Goal: Transaction & Acquisition: Subscribe to service/newsletter

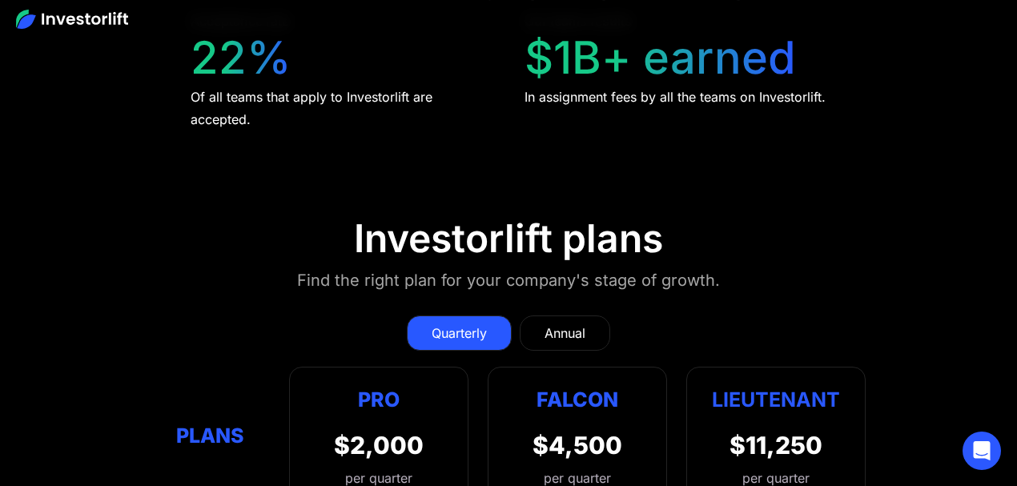
scroll to position [6778, 0]
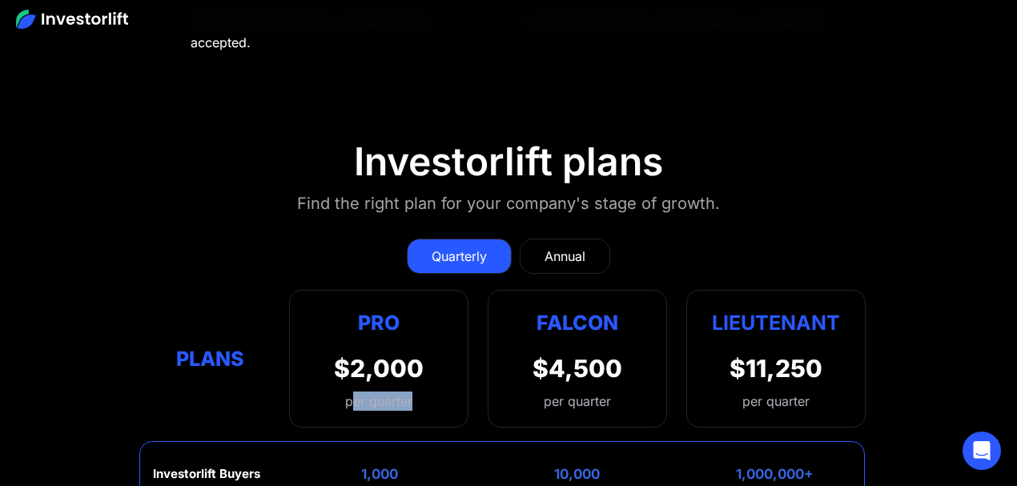
drag, startPoint x: 351, startPoint y: 287, endPoint x: 418, endPoint y: 284, distance: 67.3
click at [418, 391] on div "per quarter" at bounding box center [379, 400] width 90 height 19
drag, startPoint x: 418, startPoint y: 282, endPoint x: 335, endPoint y: 282, distance: 83.3
click at [335, 391] on div "per quarter" at bounding box center [379, 400] width 90 height 19
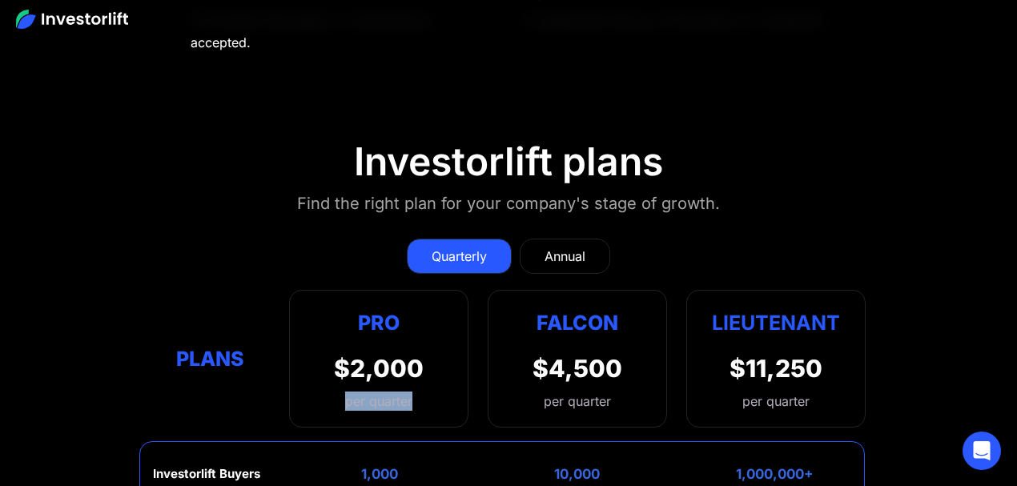
click at [338, 391] on div "per quarter" at bounding box center [379, 400] width 90 height 19
click at [548, 307] on div "Falcon" at bounding box center [577, 322] width 82 height 31
drag, startPoint x: 540, startPoint y: 288, endPoint x: 602, endPoint y: 288, distance: 61.6
click at [602, 354] on div "$4,500 per quarter" at bounding box center [577, 382] width 90 height 57
drag, startPoint x: 729, startPoint y: 281, endPoint x: 830, endPoint y: 280, distance: 101.7
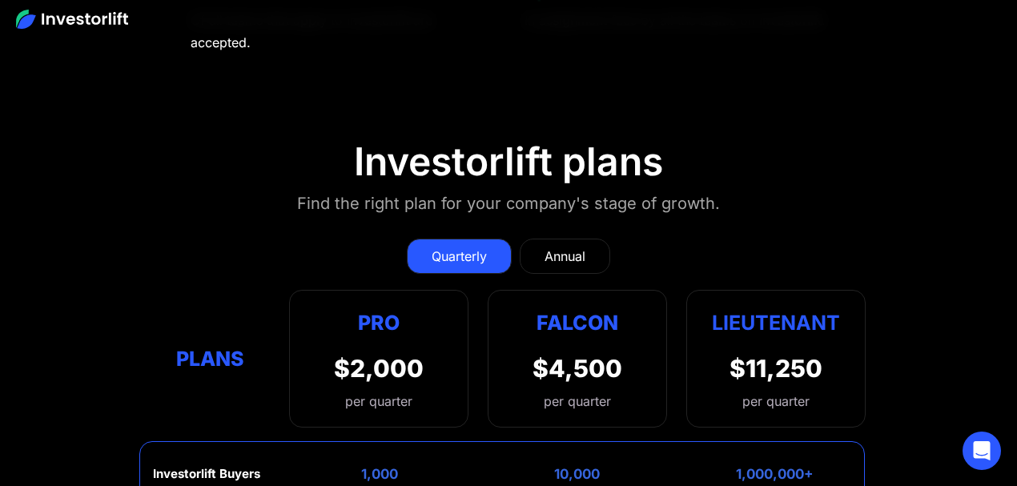
click at [830, 290] on div "Lieutenant $11,250 per quarter" at bounding box center [775, 359] width 179 height 138
drag, startPoint x: 829, startPoint y: 280, endPoint x: 732, endPoint y: 282, distance: 97.7
click at [732, 290] on div "Lieutenant $11,250 per quarter" at bounding box center [775, 359] width 179 height 138
click at [731, 354] on div "$11,250 per quarter" at bounding box center [775, 382] width 93 height 57
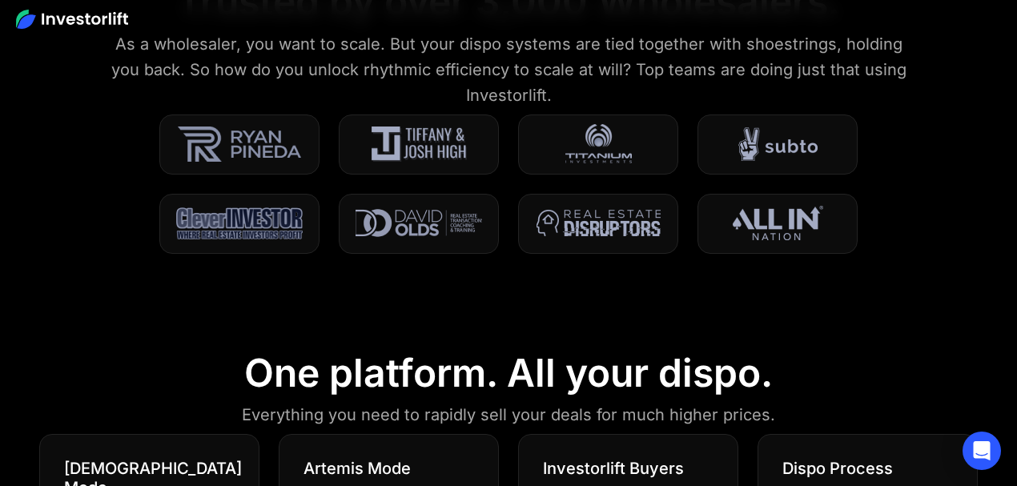
scroll to position [0, 0]
